Goal: Find contact information: Find contact information

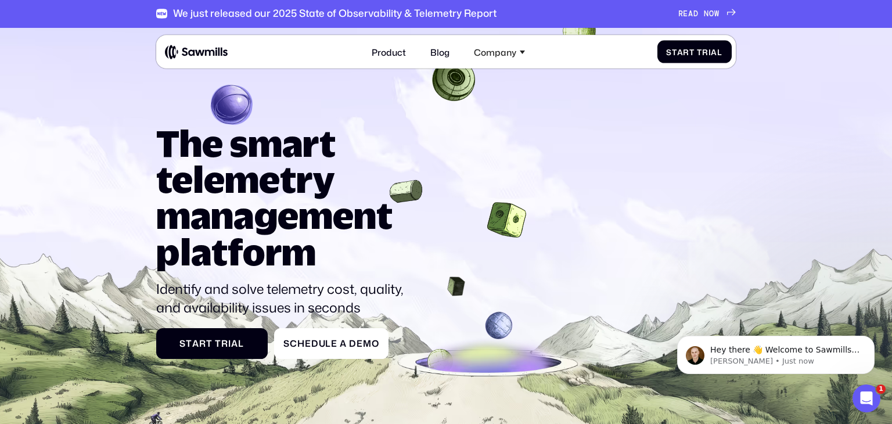
click at [542, 260] on div "The smart telemetry management platform Identify and solve telemetry cost, qual…" at bounding box center [446, 242] width 580 height 234
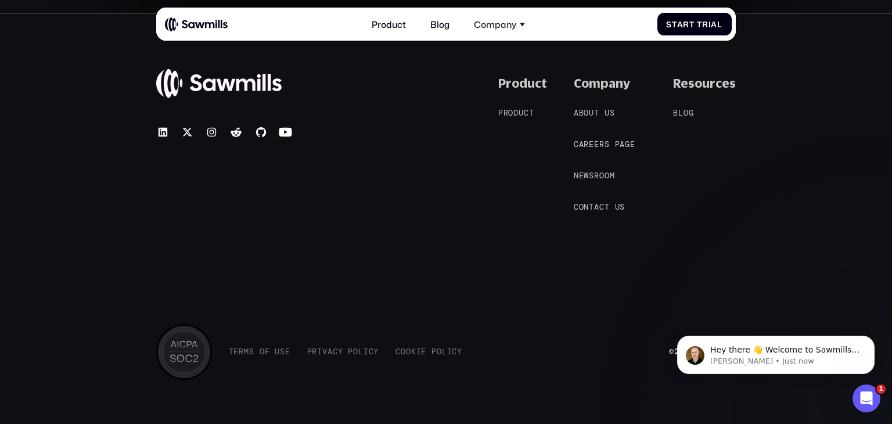
scroll to position [5082, 0]
click at [619, 203] on span "u" at bounding box center [617, 207] width 5 height 9
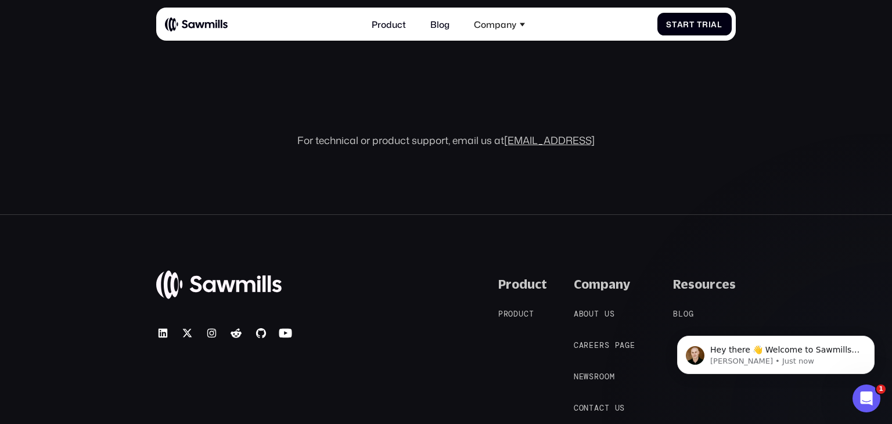
scroll to position [537, 0]
drag, startPoint x: 602, startPoint y: 140, endPoint x: 512, endPoint y: 148, distance: 91.0
copy link "[EMAIL_ADDRESS]"
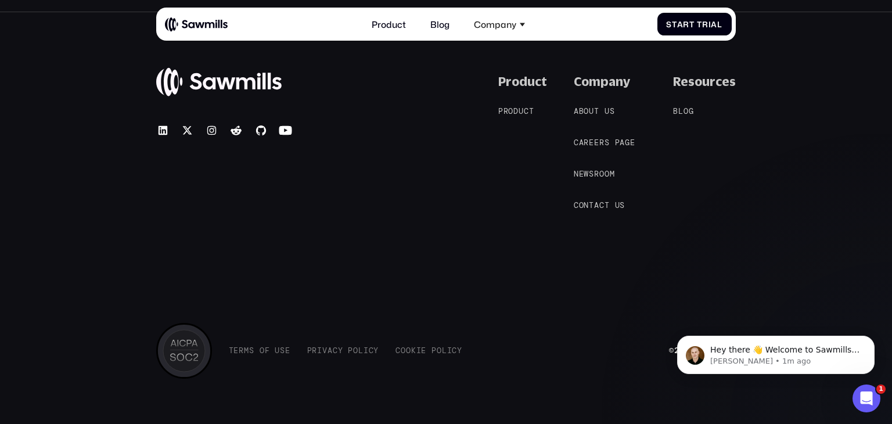
scroll to position [740, 0]
click at [609, 210] on link "C o n t a c t u s C o n t a c t u s" at bounding box center [605, 205] width 63 height 11
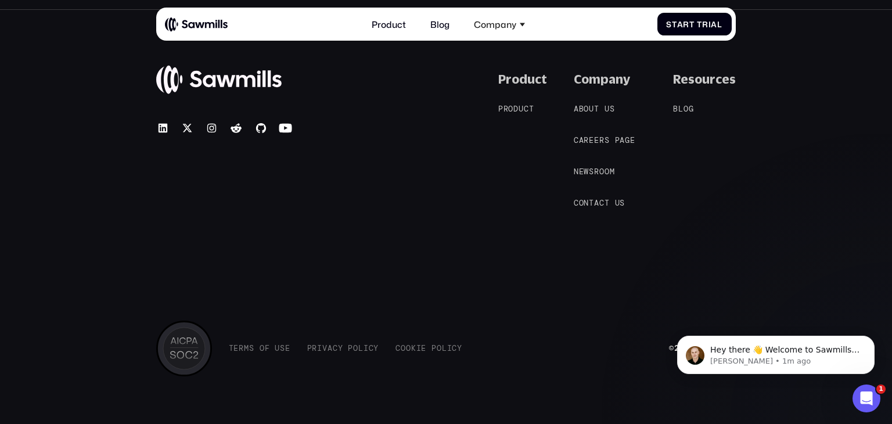
scroll to position [739, 0]
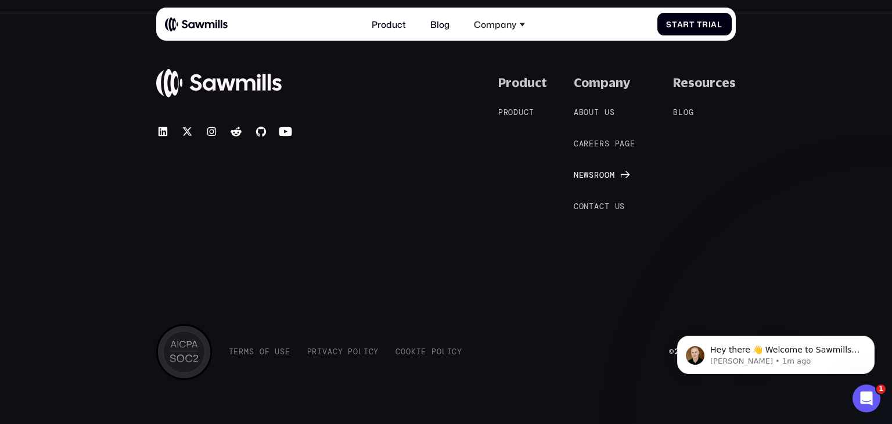
click at [605, 174] on span "o" at bounding box center [601, 175] width 5 height 9
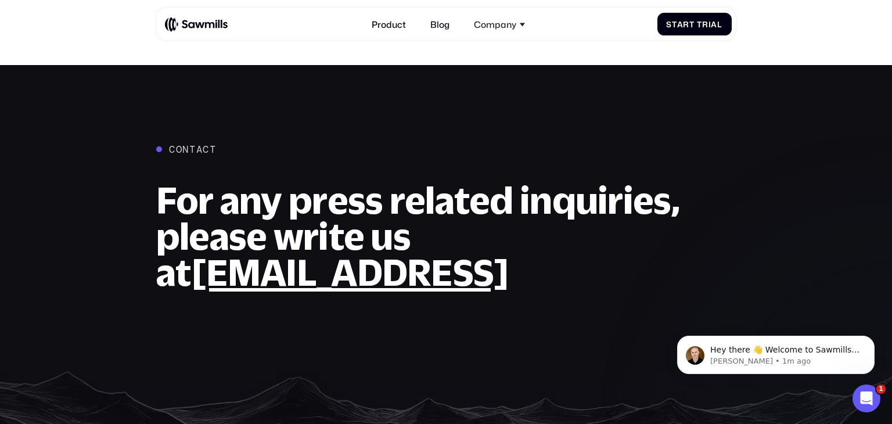
scroll to position [1269, 0]
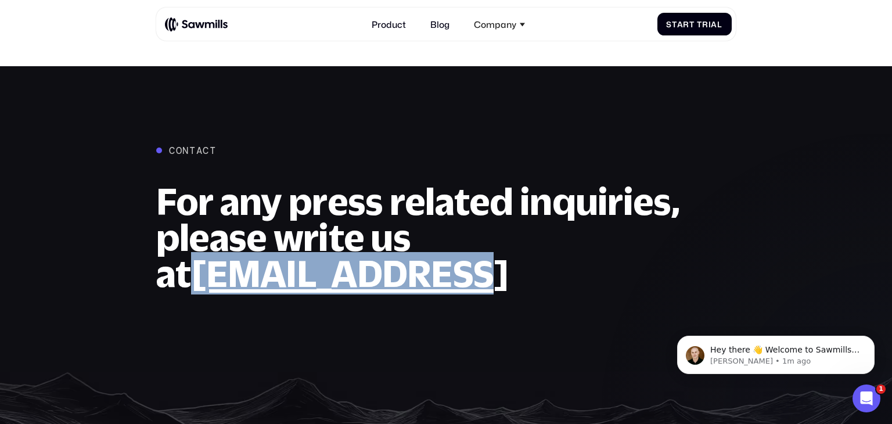
drag, startPoint x: 725, startPoint y: 245, endPoint x: 465, endPoint y: 256, distance: 259.9
click at [465, 256] on h2 "For any press related inquiries, please write us at pr@sawmills.ai" at bounding box center [446, 238] width 580 height 109
copy link "pr@sawmills.ai"
